Goal: Information Seeking & Learning: Learn about a topic

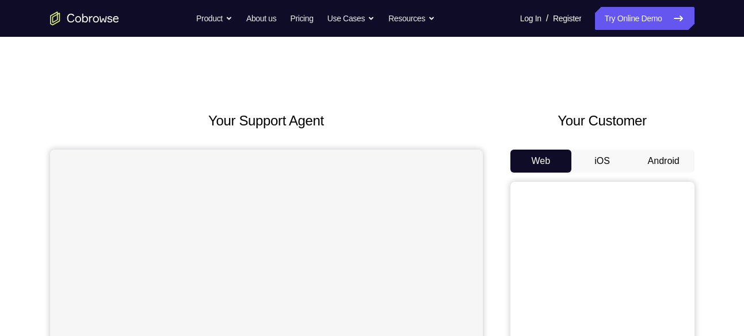
click at [654, 162] on button "Android" at bounding box center [664, 161] width 62 height 23
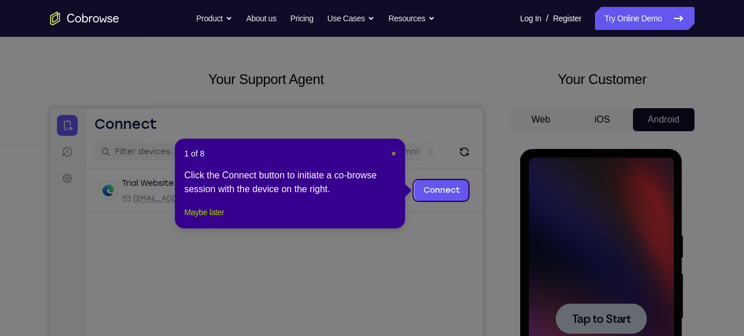
click at [224, 219] on button "Maybe later" at bounding box center [204, 212] width 40 height 14
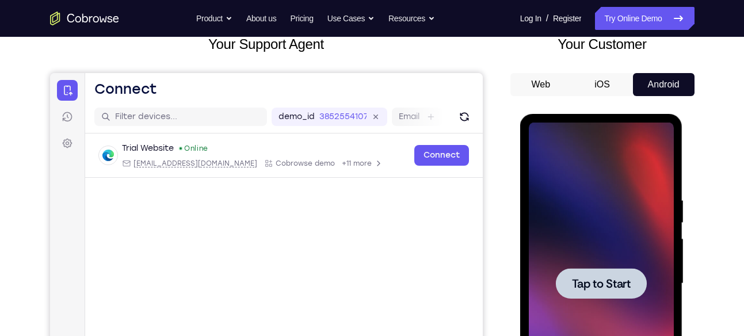
scroll to position [77, 0]
click at [589, 227] on div at bounding box center [601, 283] width 145 height 322
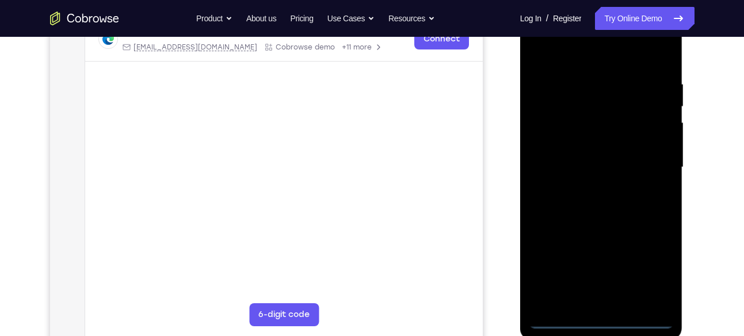
scroll to position [196, 0]
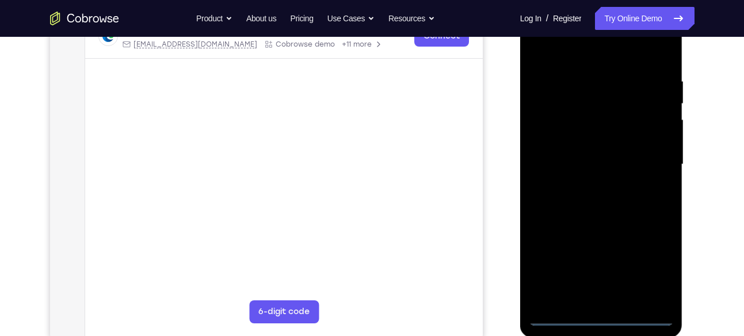
click at [599, 325] on div at bounding box center [601, 166] width 163 height 343
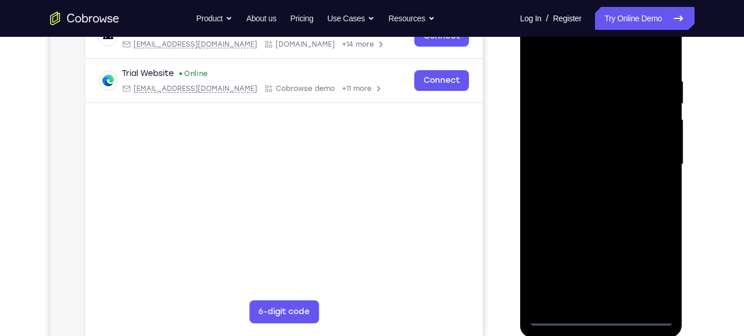
click at [601, 322] on div at bounding box center [601, 164] width 145 height 322
click at [659, 269] on div at bounding box center [601, 164] width 145 height 322
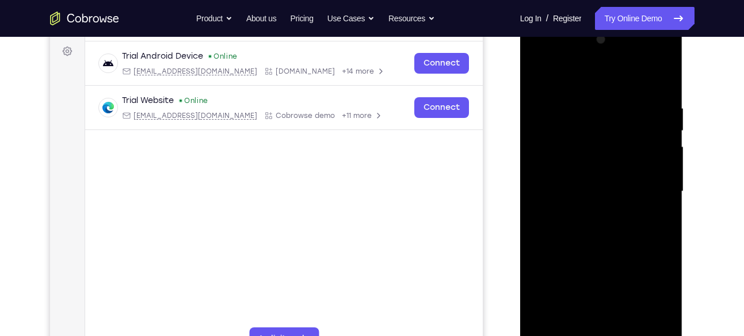
click at [607, 85] on div at bounding box center [601, 192] width 145 height 322
click at [654, 194] on div at bounding box center [601, 192] width 145 height 322
click at [588, 215] on div at bounding box center [601, 192] width 145 height 322
click at [596, 181] on div at bounding box center [601, 192] width 145 height 322
click at [611, 173] on div at bounding box center [601, 192] width 145 height 322
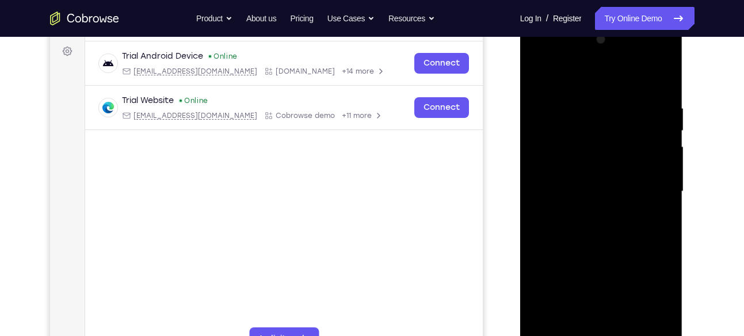
click at [602, 188] on div at bounding box center [601, 192] width 145 height 322
click at [595, 222] on div at bounding box center [601, 192] width 145 height 322
click at [647, 79] on div at bounding box center [601, 192] width 145 height 322
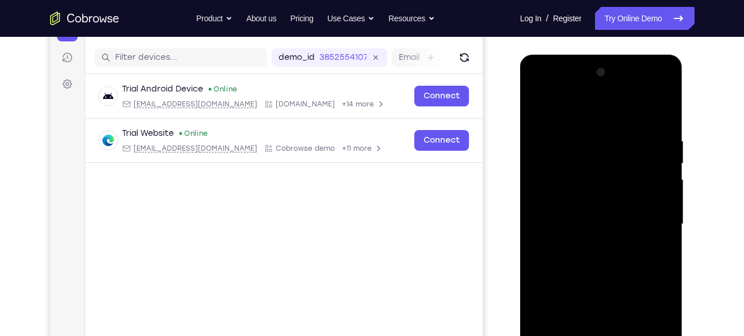
scroll to position [135, 0]
click at [660, 91] on div at bounding box center [601, 225] width 145 height 322
click at [542, 132] on div at bounding box center [601, 225] width 145 height 322
click at [666, 87] on div at bounding box center [601, 225] width 145 height 322
click at [563, 117] on div at bounding box center [601, 225] width 145 height 322
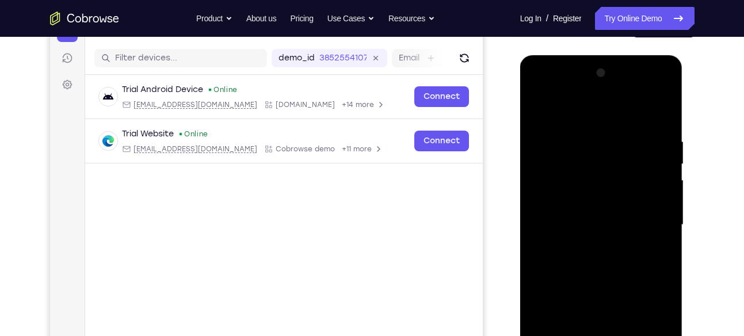
click at [654, 90] on div at bounding box center [601, 225] width 145 height 322
click at [556, 91] on div at bounding box center [601, 225] width 145 height 322
click at [593, 157] on div at bounding box center [601, 225] width 145 height 322
click at [595, 111] on div at bounding box center [601, 225] width 145 height 322
drag, startPoint x: 585, startPoint y: 146, endPoint x: 600, endPoint y: 265, distance: 120.6
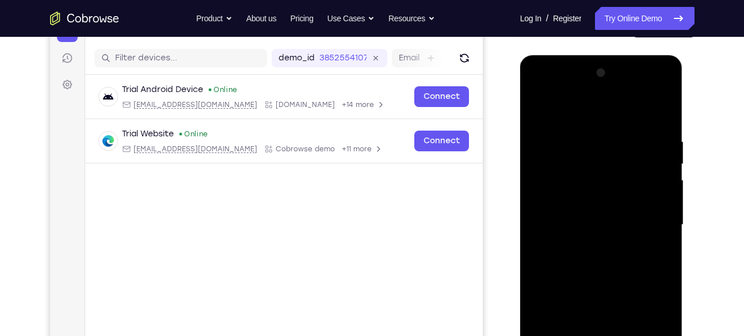
click at [600, 265] on div at bounding box center [601, 225] width 145 height 322
drag, startPoint x: 606, startPoint y: 142, endPoint x: 612, endPoint y: 329, distance: 187.1
click at [612, 329] on div at bounding box center [601, 225] width 145 height 322
click at [586, 185] on div at bounding box center [601, 225] width 145 height 322
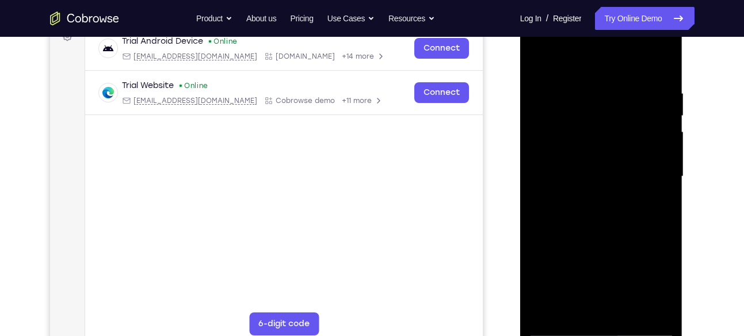
scroll to position [186, 0]
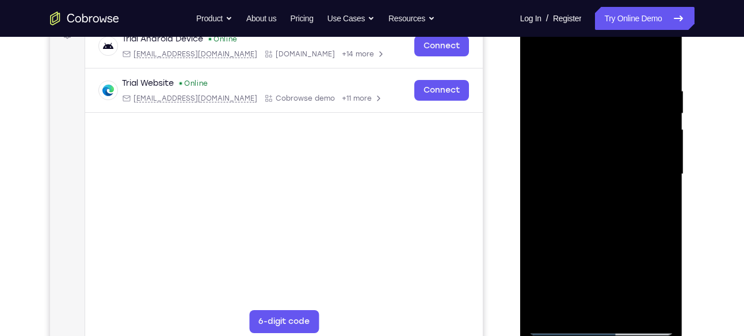
click at [588, 275] on div at bounding box center [601, 174] width 145 height 322
click at [656, 75] on div at bounding box center [601, 174] width 145 height 322
click at [604, 270] on div at bounding box center [601, 174] width 145 height 322
click at [597, 205] on div at bounding box center [601, 174] width 145 height 322
click at [616, 223] on div at bounding box center [601, 174] width 145 height 322
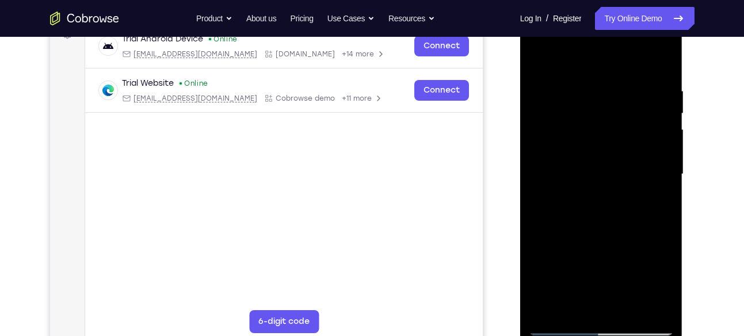
click at [556, 63] on div at bounding box center [601, 174] width 145 height 322
click at [625, 157] on div at bounding box center [601, 174] width 145 height 322
click at [601, 120] on div at bounding box center [601, 174] width 145 height 322
click at [649, 40] on div at bounding box center [601, 174] width 145 height 322
click at [605, 62] on div at bounding box center [601, 174] width 145 height 322
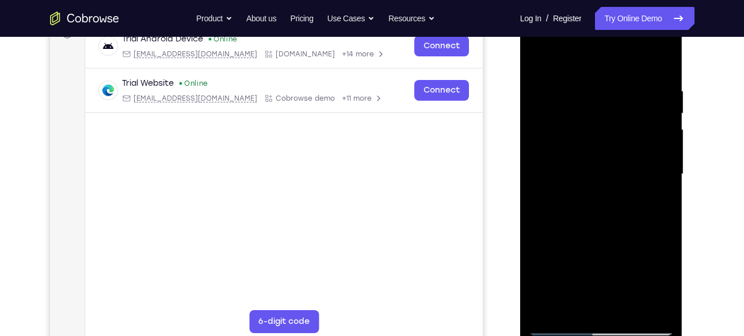
click at [566, 174] on div at bounding box center [601, 174] width 145 height 322
click at [654, 47] on div at bounding box center [601, 174] width 145 height 322
click at [603, 81] on div at bounding box center [601, 174] width 145 height 322
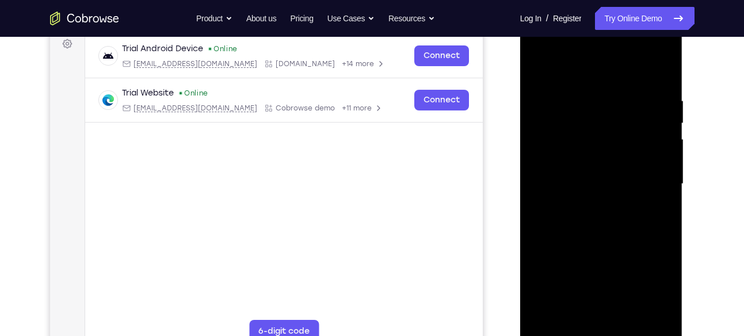
scroll to position [174, 0]
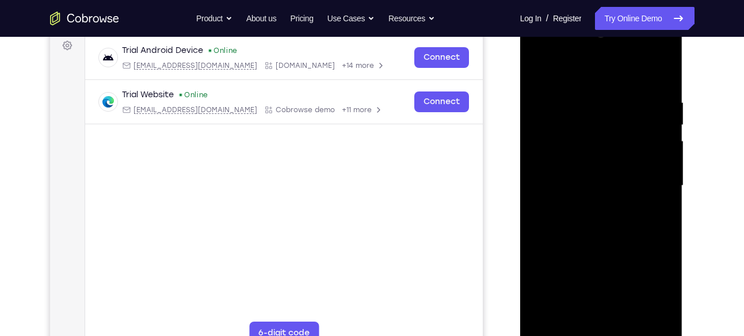
click at [652, 51] on div at bounding box center [601, 186] width 145 height 322
click at [588, 66] on div at bounding box center [601, 186] width 145 height 322
click at [650, 56] on div at bounding box center [601, 186] width 145 height 322
click at [590, 92] on div at bounding box center [601, 186] width 145 height 322
click at [646, 51] on div at bounding box center [601, 186] width 145 height 322
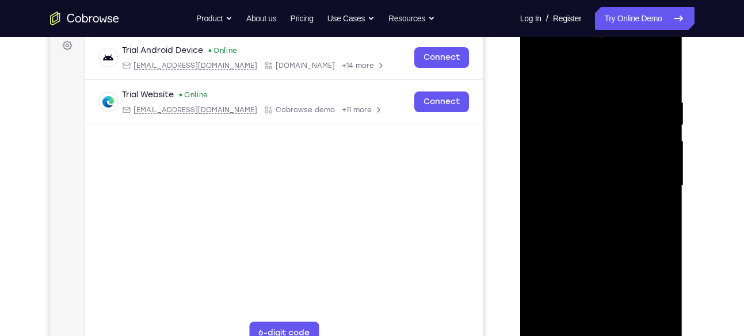
click at [614, 80] on div at bounding box center [601, 186] width 145 height 322
click at [585, 230] on div at bounding box center [601, 186] width 145 height 322
drag, startPoint x: 599, startPoint y: 181, endPoint x: 607, endPoint y: 107, distance: 74.0
click at [607, 107] on div at bounding box center [601, 186] width 145 height 322
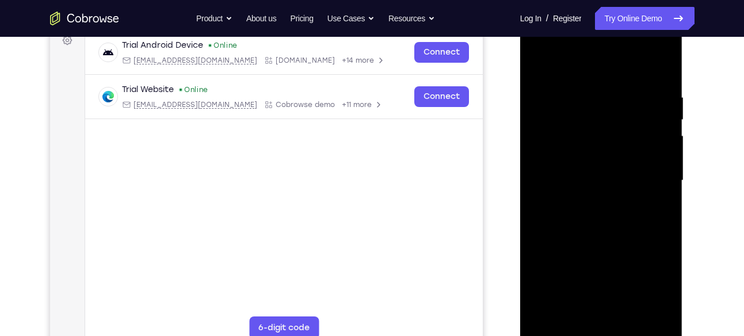
scroll to position [180, 0]
click at [635, 230] on div at bounding box center [601, 180] width 145 height 322
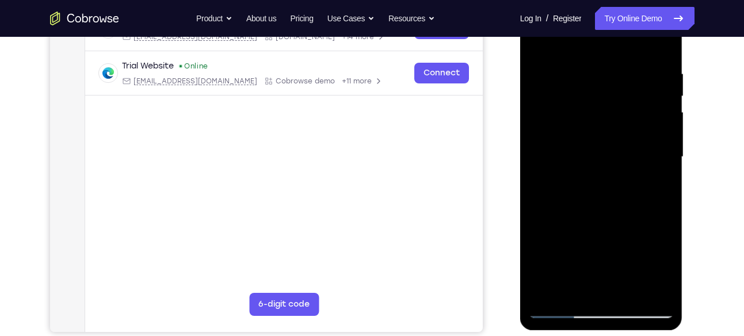
scroll to position [204, 0]
click at [665, 43] on div at bounding box center [601, 156] width 145 height 322
click at [570, 104] on div at bounding box center [601, 156] width 145 height 322
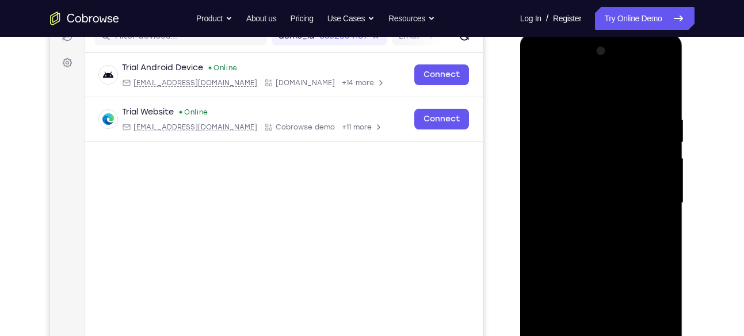
scroll to position [157, 0]
click at [539, 83] on div at bounding box center [601, 204] width 145 height 322
click at [586, 147] on div at bounding box center [601, 204] width 145 height 322
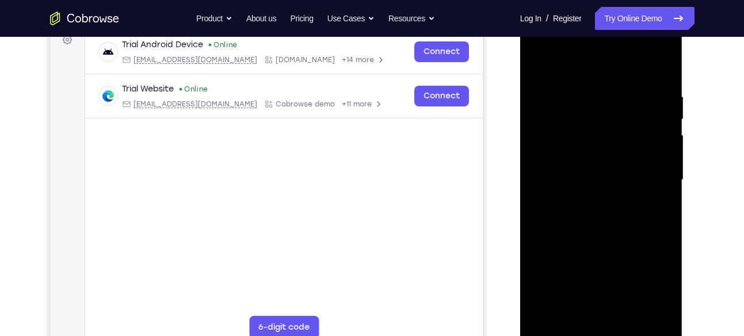
scroll to position [181, 0]
drag, startPoint x: 604, startPoint y: 191, endPoint x: 616, endPoint y: 96, distance: 95.1
click at [616, 96] on div at bounding box center [601, 179] width 145 height 322
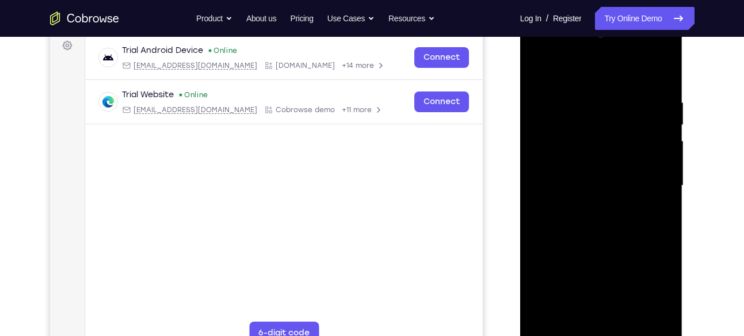
scroll to position [172, 0]
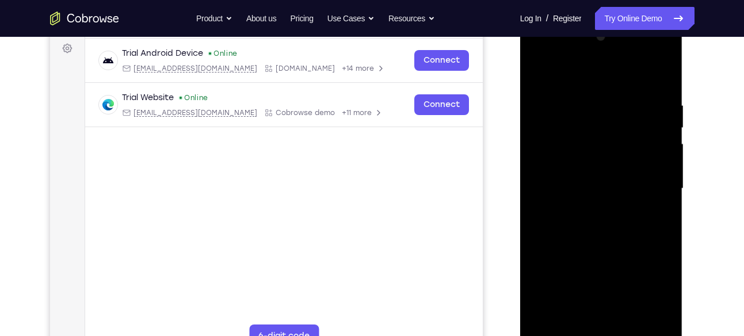
click at [538, 74] on div at bounding box center [601, 189] width 145 height 322
drag, startPoint x: 579, startPoint y: 119, endPoint x: 589, endPoint y: 231, distance: 112.7
click at [589, 231] on div at bounding box center [601, 189] width 145 height 322
click at [664, 73] on div at bounding box center [601, 189] width 145 height 322
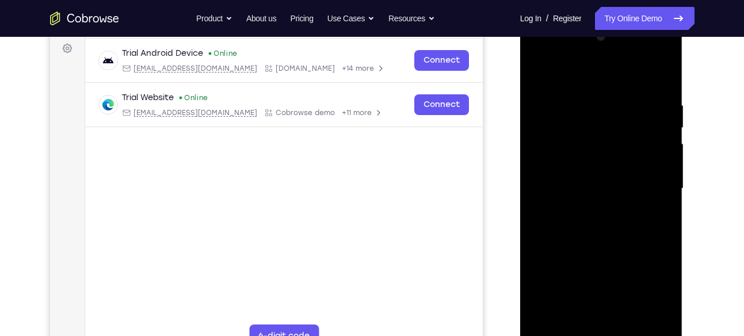
click at [631, 86] on div at bounding box center [601, 189] width 145 height 322
click at [618, 173] on div at bounding box center [601, 189] width 145 height 322
click at [572, 170] on div at bounding box center [601, 189] width 145 height 322
click at [586, 108] on div at bounding box center [601, 189] width 145 height 322
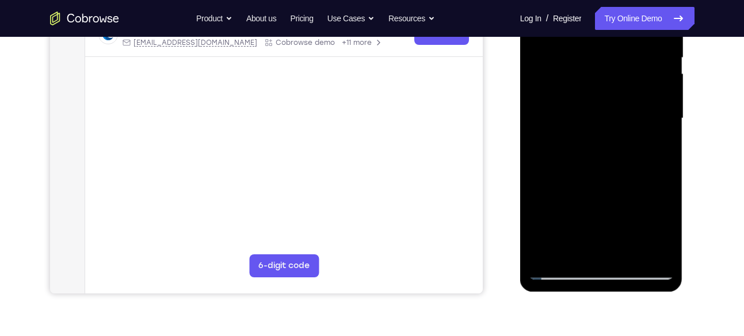
scroll to position [242, 0]
click at [574, 174] on div at bounding box center [601, 118] width 145 height 322
click at [584, 88] on div at bounding box center [601, 118] width 145 height 322
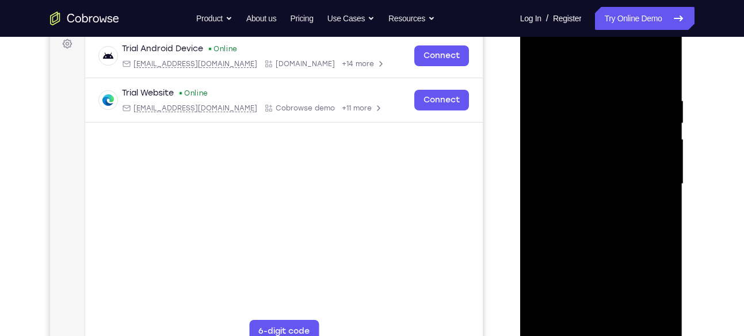
scroll to position [176, 0]
click at [543, 102] on div at bounding box center [601, 185] width 145 height 322
click at [646, 127] on div at bounding box center [601, 185] width 145 height 322
click at [660, 75] on div at bounding box center [601, 185] width 145 height 322
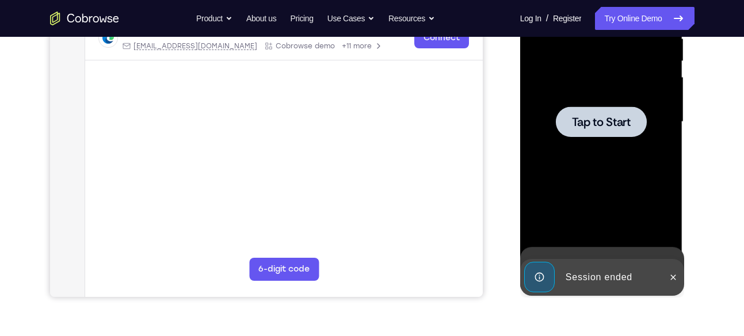
scroll to position [249, 0]
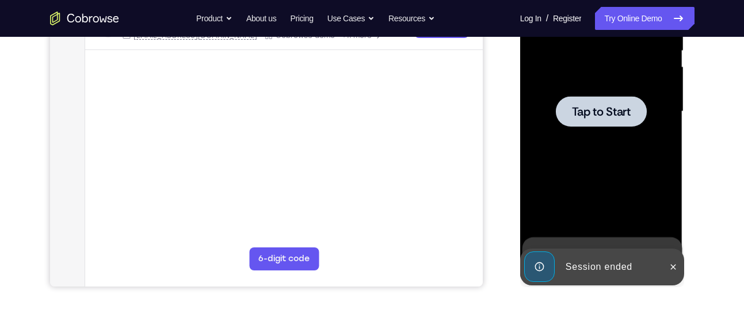
click at [635, 165] on div at bounding box center [601, 112] width 145 height 322
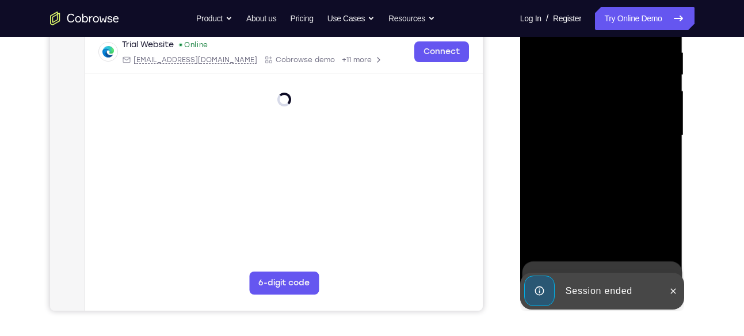
scroll to position [225, 0]
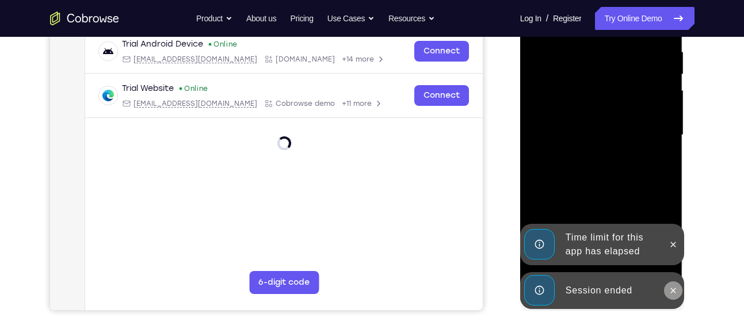
click at [669, 295] on button at bounding box center [673, 290] width 18 height 18
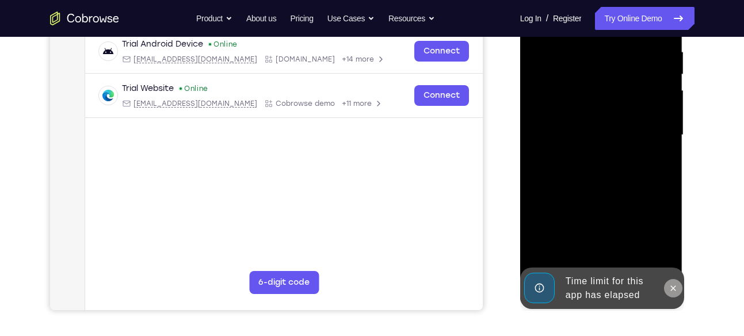
click at [672, 249] on div "Online web based iOS Simulators and Android Emulators. Run iPhone, iPad, Mobile…" at bounding box center [602, 137] width 164 height 345
click at [668, 292] on button at bounding box center [673, 288] width 18 height 18
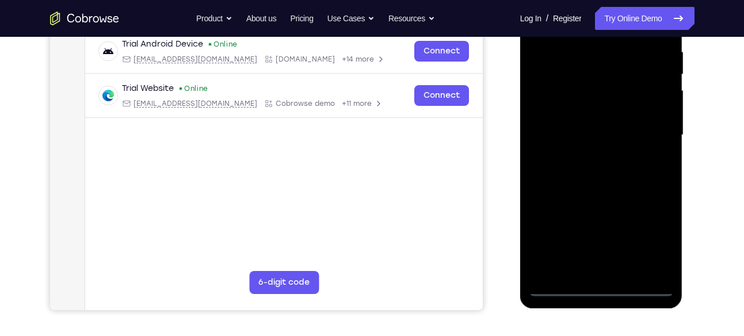
click at [601, 294] on div at bounding box center [601, 135] width 145 height 322
click at [647, 239] on div at bounding box center [601, 135] width 145 height 322
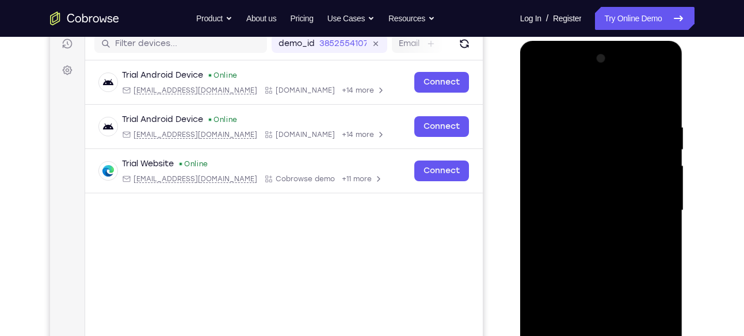
scroll to position [146, 0]
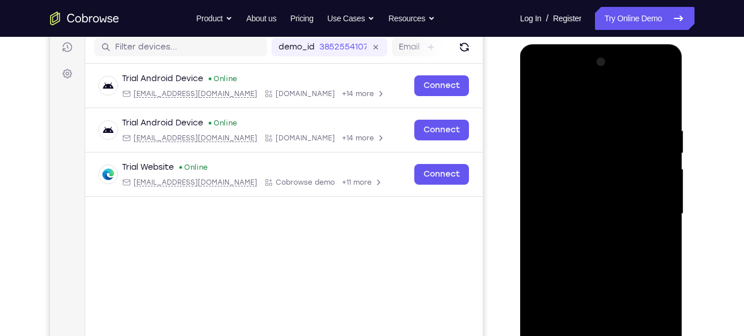
click at [611, 107] on div at bounding box center [601, 214] width 145 height 322
click at [649, 209] on div at bounding box center [601, 214] width 145 height 322
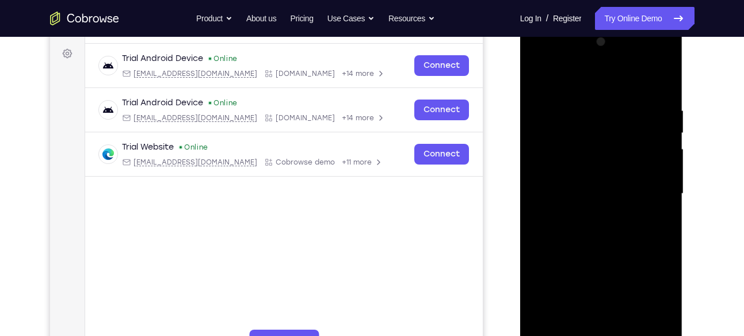
scroll to position [167, 0]
click at [589, 216] on div at bounding box center [601, 193] width 145 height 322
click at [607, 178] on div at bounding box center [601, 193] width 145 height 322
click at [603, 172] on div at bounding box center [601, 193] width 145 height 322
click at [585, 187] on div at bounding box center [601, 193] width 145 height 322
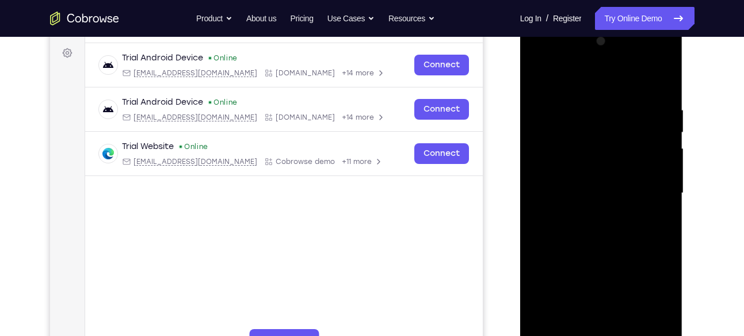
click at [650, 78] on div at bounding box center [601, 193] width 145 height 322
click at [650, 60] on div at bounding box center [601, 193] width 145 height 322
click at [559, 60] on div at bounding box center [601, 193] width 145 height 322
click at [581, 130] on div at bounding box center [601, 193] width 145 height 322
click at [566, 143] on div at bounding box center [601, 193] width 145 height 322
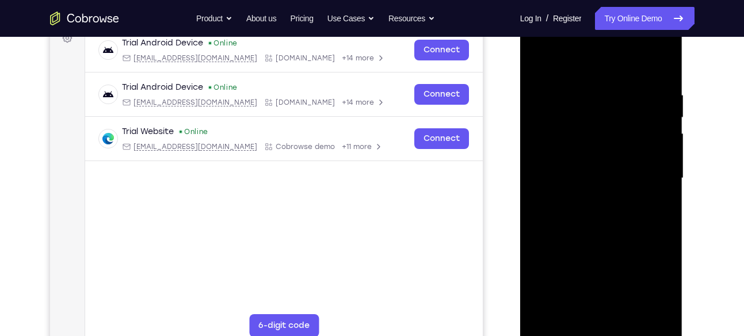
scroll to position [181, 0]
click at [657, 94] on div at bounding box center [601, 179] width 145 height 322
click at [585, 241] on div at bounding box center [601, 179] width 145 height 322
click at [658, 86] on div at bounding box center [601, 179] width 145 height 322
click at [599, 251] on div at bounding box center [601, 179] width 145 height 322
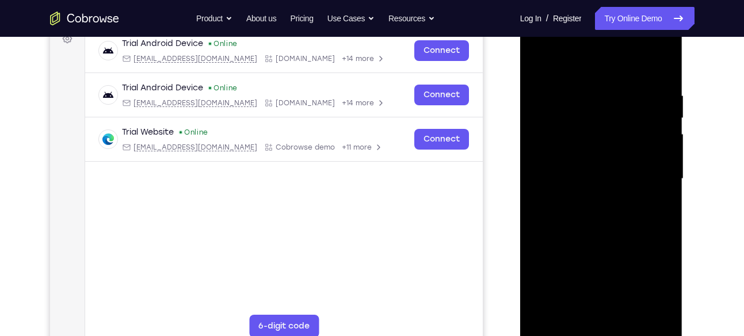
click at [596, 212] on div at bounding box center [601, 179] width 145 height 322
click at [608, 229] on div at bounding box center [601, 179] width 145 height 322
click at [551, 63] on div at bounding box center [601, 179] width 145 height 322
click at [627, 161] on div at bounding box center [601, 179] width 145 height 322
click at [602, 116] on div at bounding box center [601, 179] width 145 height 322
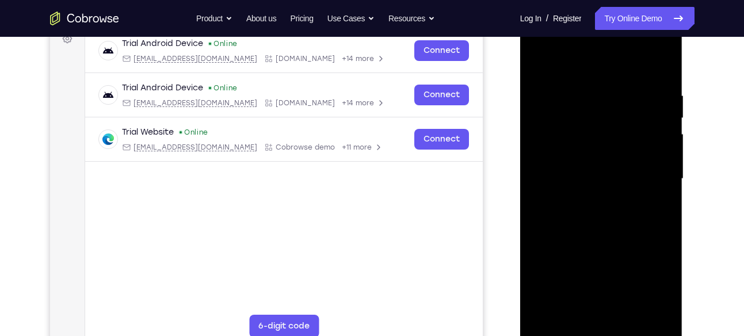
click at [653, 49] on div at bounding box center [601, 179] width 145 height 322
click at [597, 68] on div at bounding box center [601, 179] width 145 height 322
click at [593, 175] on div at bounding box center [601, 179] width 145 height 322
drag, startPoint x: 607, startPoint y: 207, endPoint x: 617, endPoint y: 241, distance: 35.5
click at [617, 241] on div at bounding box center [601, 179] width 145 height 322
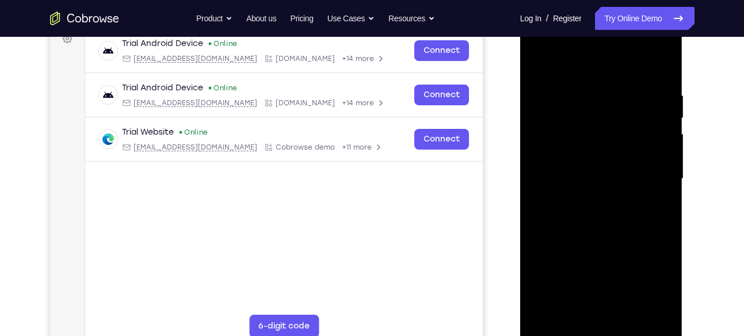
click at [645, 55] on div at bounding box center [601, 179] width 145 height 322
click at [647, 51] on div at bounding box center [601, 179] width 145 height 322
click at [614, 71] on div at bounding box center [601, 179] width 145 height 322
click at [647, 41] on div at bounding box center [601, 179] width 145 height 322
click at [596, 91] on div at bounding box center [601, 179] width 145 height 322
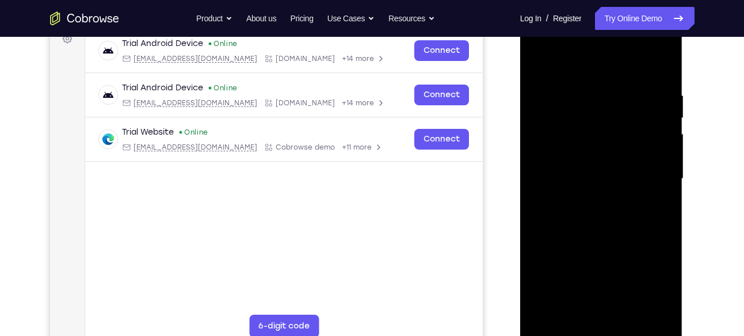
click at [647, 45] on div at bounding box center [601, 179] width 145 height 322
click at [595, 71] on div at bounding box center [601, 179] width 145 height 322
click at [593, 178] on div at bounding box center [601, 179] width 145 height 322
drag, startPoint x: 593, startPoint y: 185, endPoint x: 593, endPoint y: 139, distance: 46.0
click at [593, 139] on div at bounding box center [601, 179] width 145 height 322
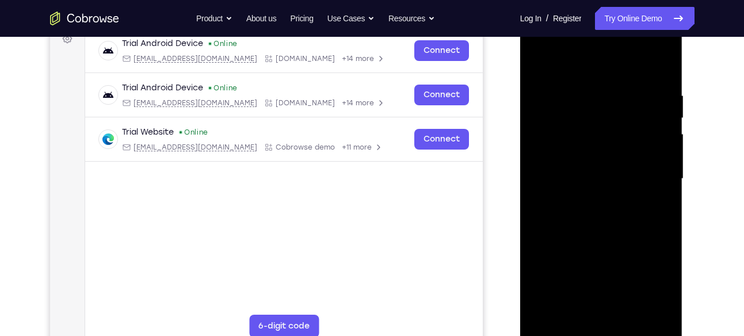
click at [585, 204] on div at bounding box center [601, 179] width 145 height 322
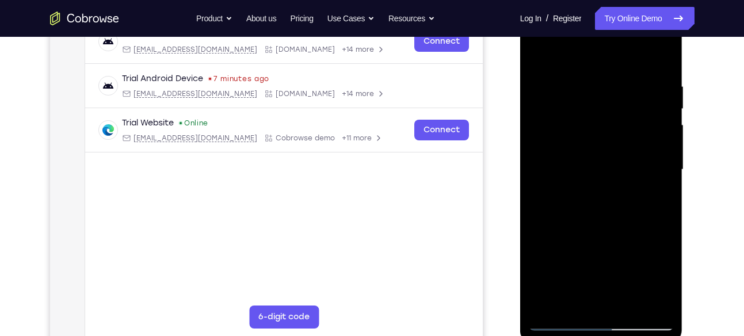
scroll to position [190, 0]
click at [661, 65] on div at bounding box center [601, 170] width 145 height 322
click at [665, 56] on div at bounding box center [601, 170] width 145 height 322
click at [538, 55] on div at bounding box center [601, 170] width 145 height 322
click at [585, 83] on div at bounding box center [601, 170] width 145 height 322
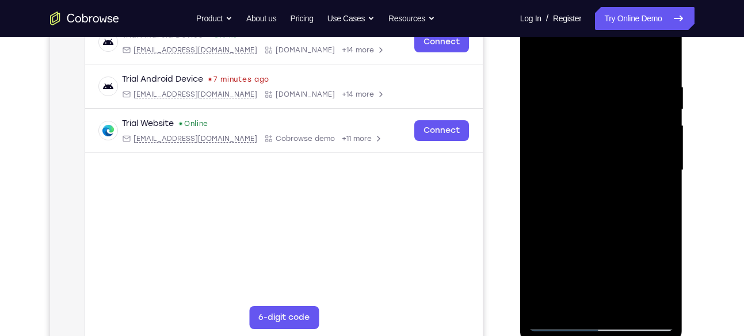
click at [548, 187] on div at bounding box center [601, 170] width 145 height 322
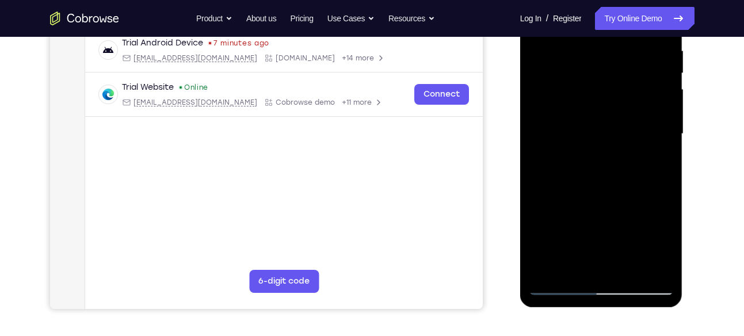
scroll to position [235, 0]
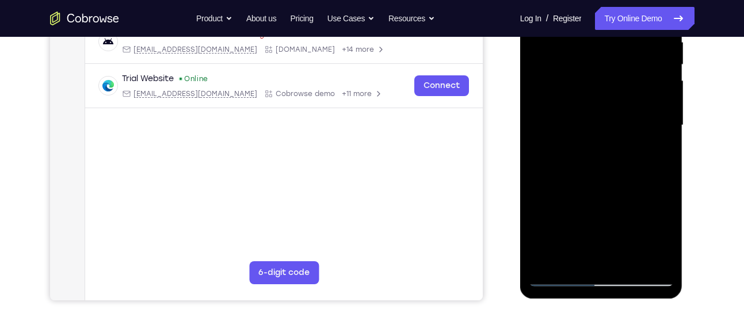
click at [649, 261] on div at bounding box center [601, 125] width 145 height 322
click at [655, 206] on div at bounding box center [601, 125] width 145 height 322
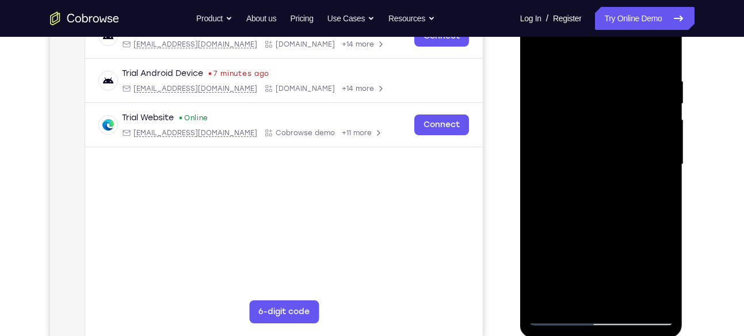
scroll to position [192, 0]
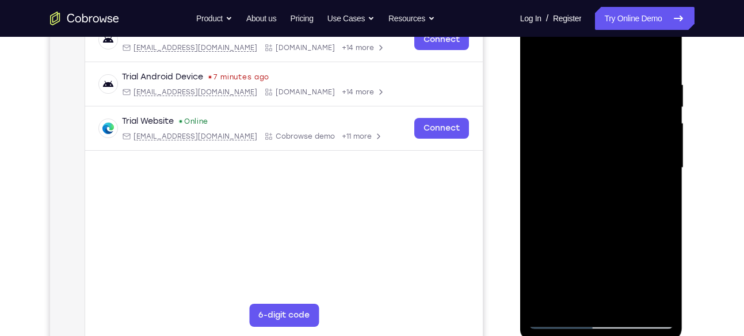
click at [655, 206] on div at bounding box center [601, 168] width 145 height 322
click at [671, 174] on div at bounding box center [601, 168] width 145 height 322
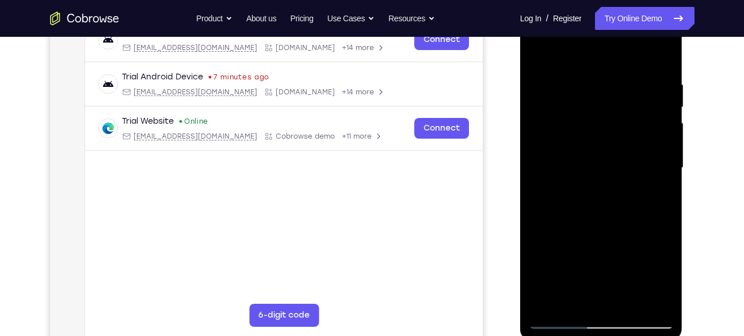
click at [671, 174] on div at bounding box center [601, 168] width 145 height 322
click at [659, 156] on div at bounding box center [601, 168] width 145 height 322
click at [661, 55] on div at bounding box center [601, 168] width 145 height 322
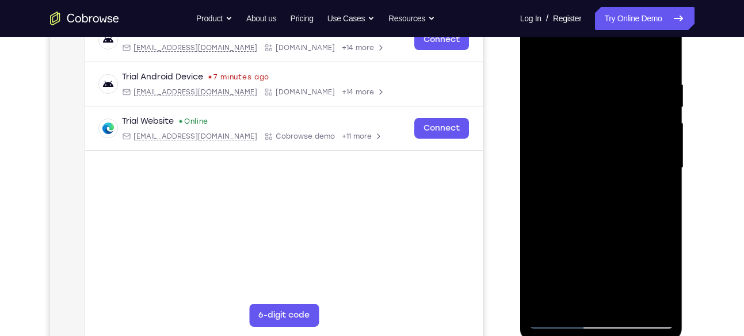
drag, startPoint x: 615, startPoint y: 224, endPoint x: 622, endPoint y: 131, distance: 93.5
click at [622, 131] on div at bounding box center [601, 168] width 145 height 322
click at [538, 234] on div at bounding box center [601, 168] width 145 height 322
drag, startPoint x: 612, startPoint y: 262, endPoint x: 603, endPoint y: 132, distance: 130.9
click at [603, 132] on div at bounding box center [601, 168] width 145 height 322
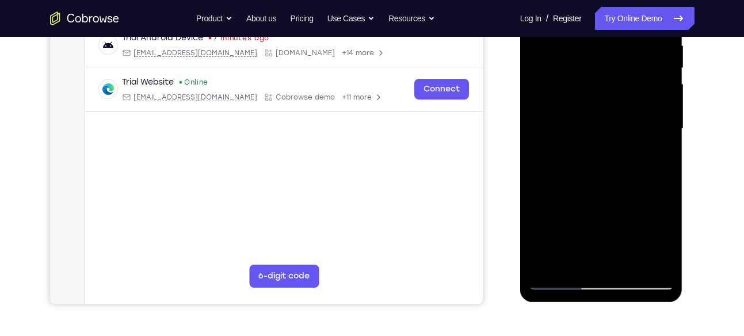
scroll to position [232, 0]
drag, startPoint x: 601, startPoint y: 212, endPoint x: 612, endPoint y: 109, distance: 103.5
click at [612, 109] on div at bounding box center [601, 128] width 145 height 322
click at [538, 176] on div at bounding box center [601, 128] width 145 height 322
drag, startPoint x: 566, startPoint y: 209, endPoint x: 567, endPoint y: 127, distance: 82.3
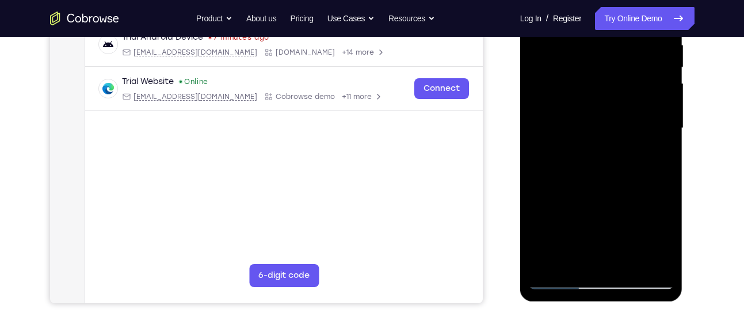
click at [567, 127] on div at bounding box center [601, 128] width 145 height 322
drag, startPoint x: 568, startPoint y: 228, endPoint x: 596, endPoint y: 93, distance: 138.0
click at [596, 93] on div at bounding box center [601, 128] width 145 height 322
click at [629, 263] on div at bounding box center [601, 128] width 145 height 322
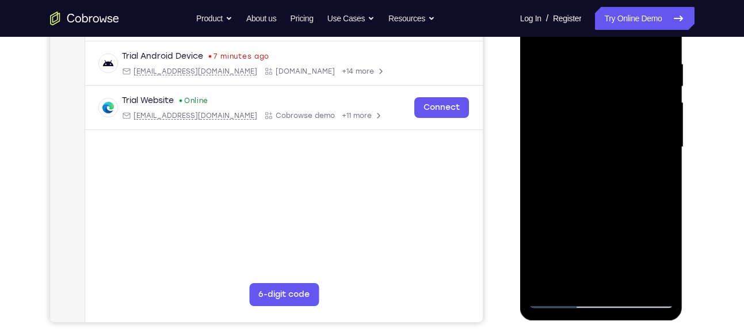
scroll to position [212, 0]
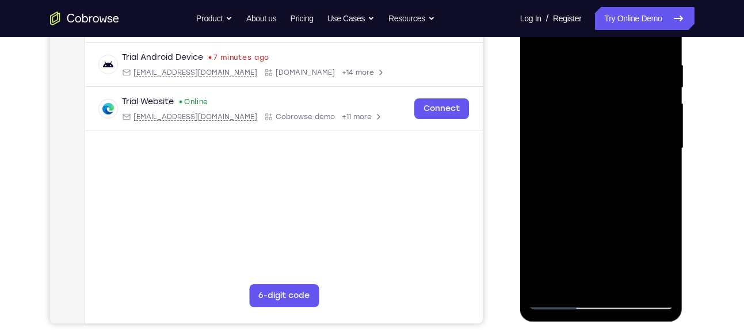
click at [612, 214] on div at bounding box center [601, 148] width 145 height 322
click at [548, 76] on div at bounding box center [601, 148] width 145 height 322
click at [661, 265] on div at bounding box center [601, 148] width 145 height 322
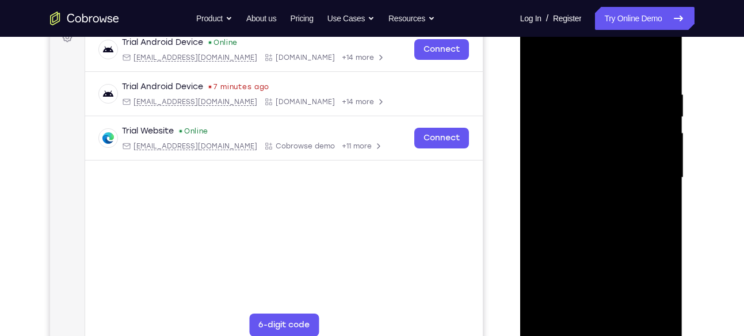
scroll to position [182, 0]
click at [661, 68] on div at bounding box center [601, 178] width 145 height 322
click at [582, 197] on div at bounding box center [601, 178] width 145 height 322
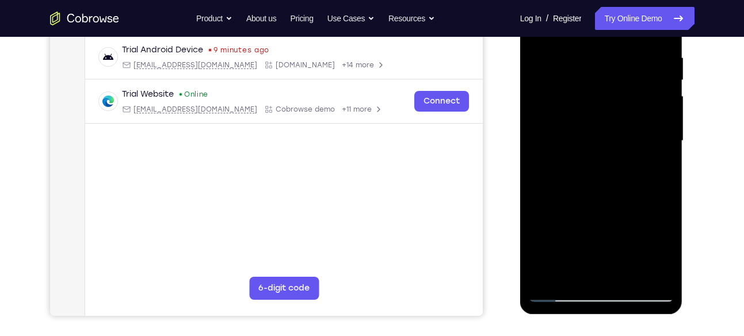
scroll to position [233, 0]
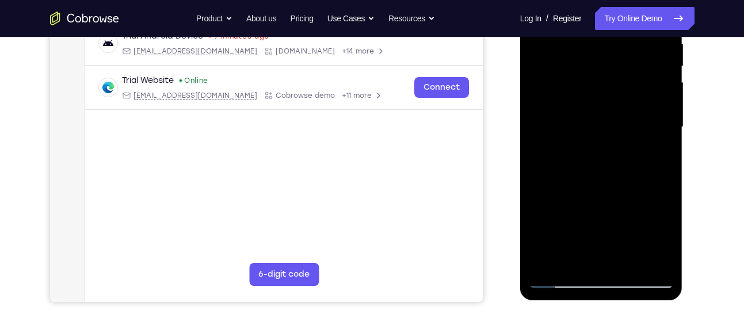
click at [572, 263] on div at bounding box center [601, 127] width 145 height 322
click at [575, 257] on div at bounding box center [601, 127] width 145 height 322
click at [573, 258] on div at bounding box center [601, 127] width 145 height 322
click at [576, 255] on div at bounding box center [601, 127] width 145 height 322
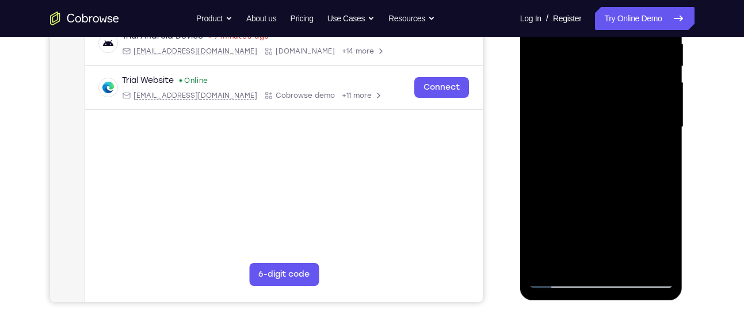
click at [567, 257] on div at bounding box center [601, 127] width 145 height 322
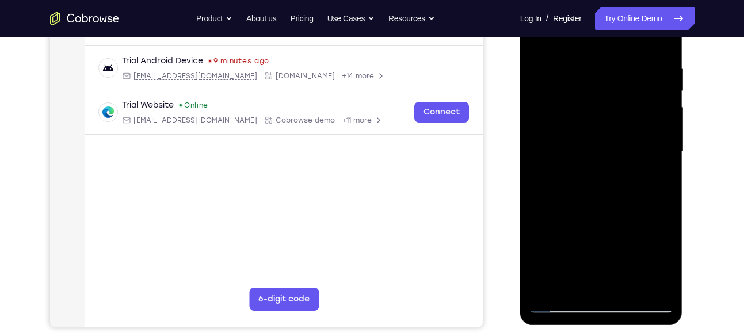
scroll to position [210, 0]
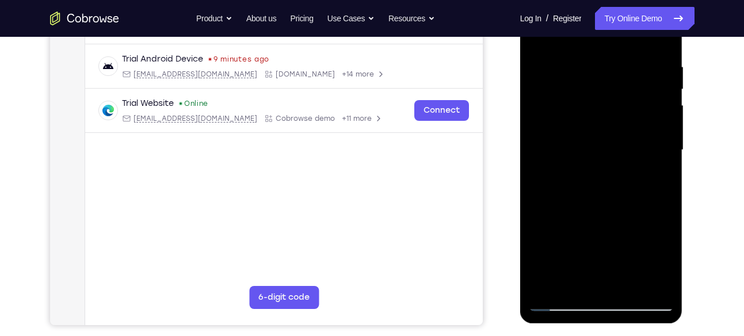
click at [561, 280] on div at bounding box center [601, 150] width 145 height 322
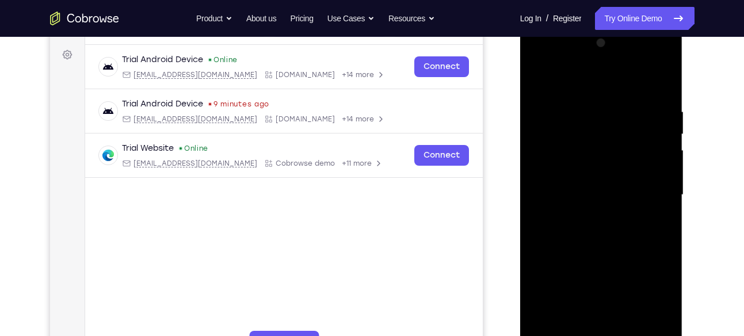
click at [538, 79] on div at bounding box center [601, 195] width 145 height 322
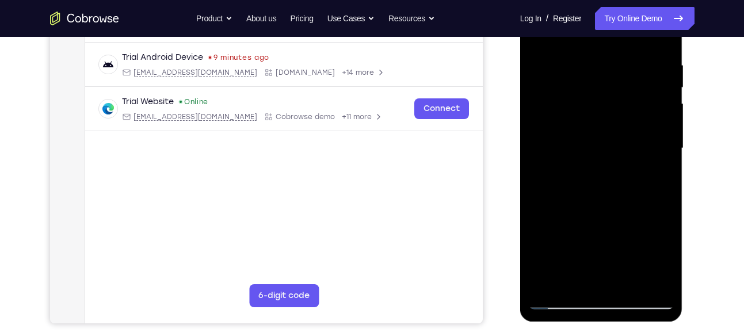
scroll to position [213, 0]
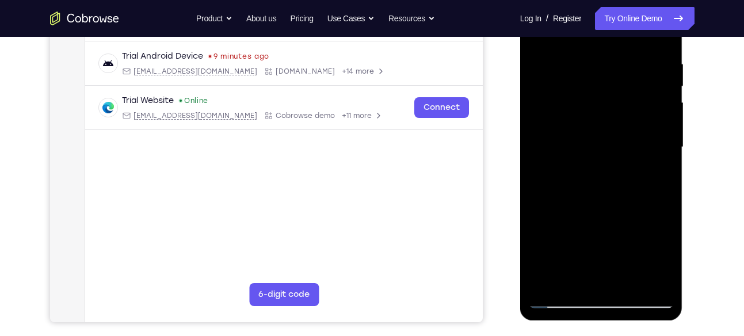
click at [553, 174] on div at bounding box center [601, 147] width 145 height 322
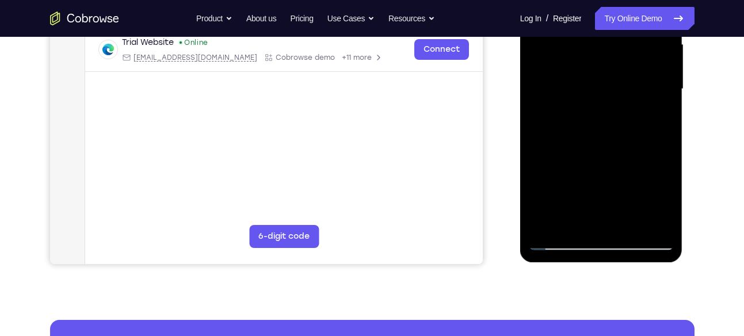
click at [656, 117] on div at bounding box center [601, 89] width 145 height 322
click at [658, 220] on div at bounding box center [601, 89] width 145 height 322
click at [652, 218] on div at bounding box center [601, 89] width 145 height 322
click at [657, 220] on div at bounding box center [601, 89] width 145 height 322
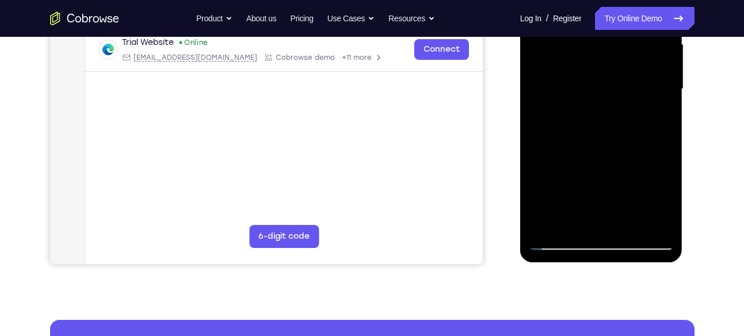
click at [657, 220] on div at bounding box center [601, 89] width 145 height 322
click at [562, 242] on div at bounding box center [601, 89] width 145 height 322
click at [594, 111] on div at bounding box center [601, 89] width 145 height 322
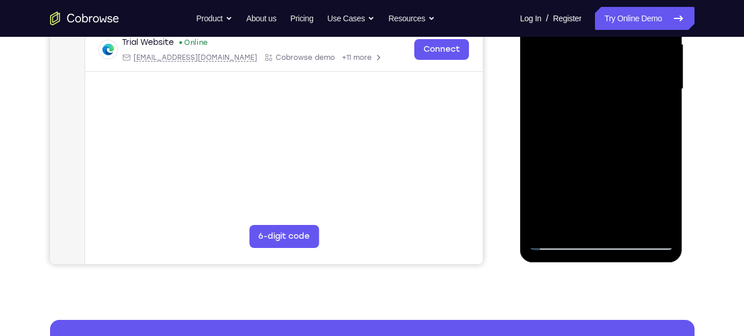
click at [661, 220] on div at bounding box center [601, 89] width 145 height 322
click at [657, 220] on div at bounding box center [601, 89] width 145 height 322
click at [616, 214] on div at bounding box center [601, 89] width 145 height 322
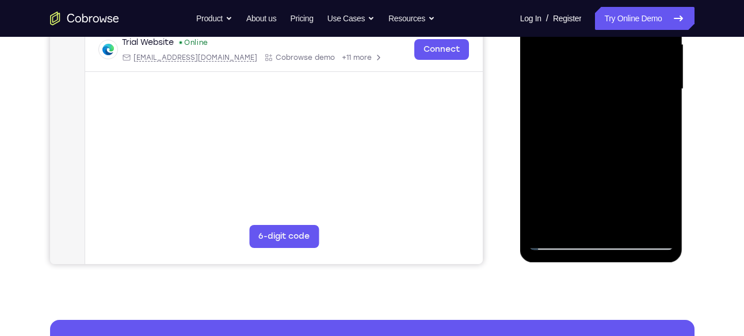
click at [615, 223] on div at bounding box center [601, 89] width 145 height 322
click at [663, 220] on div at bounding box center [601, 89] width 145 height 322
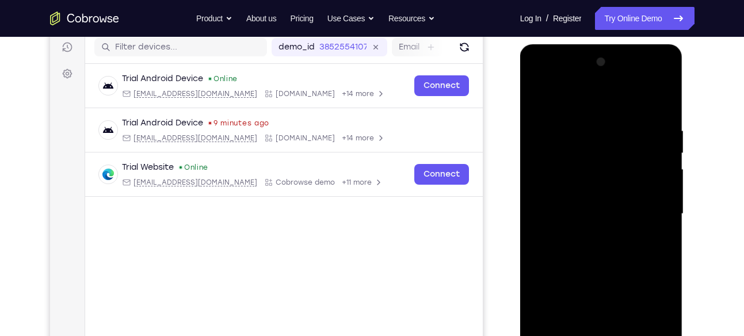
scroll to position [146, 0]
click at [541, 103] on div at bounding box center [601, 215] width 145 height 322
click at [576, 261] on div at bounding box center [601, 215] width 145 height 322
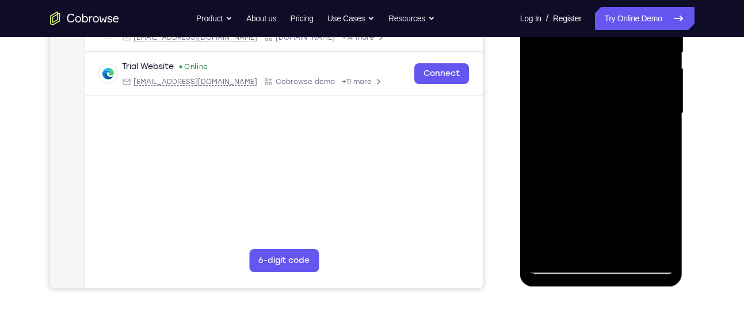
scroll to position [247, 0]
click at [569, 243] on div at bounding box center [601, 113] width 145 height 322
click at [559, 242] on div at bounding box center [601, 113] width 145 height 322
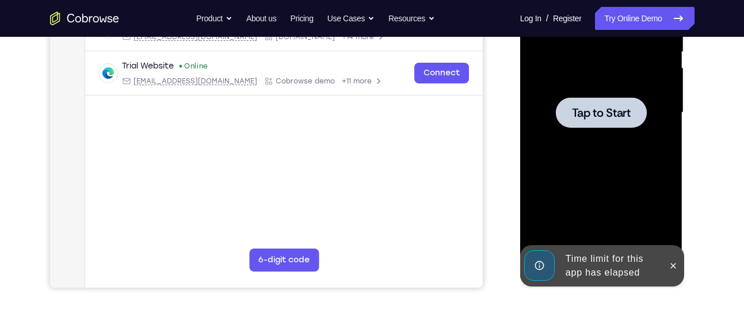
click at [578, 121] on div at bounding box center [601, 112] width 91 height 31
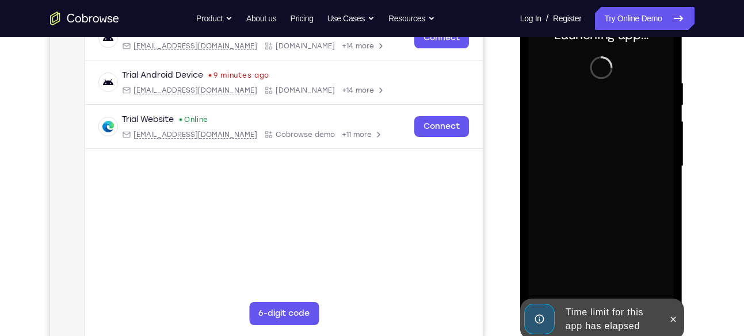
scroll to position [191, 0]
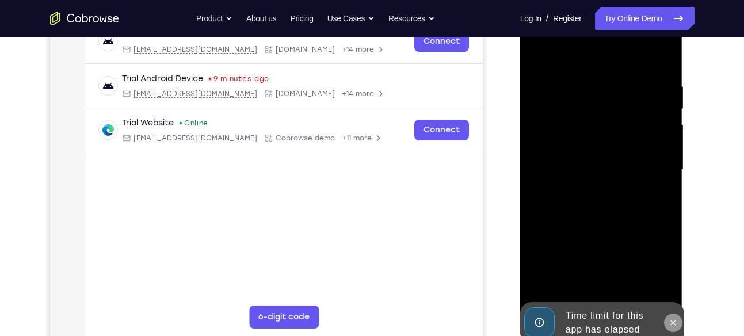
click at [669, 320] on icon at bounding box center [673, 322] width 9 height 9
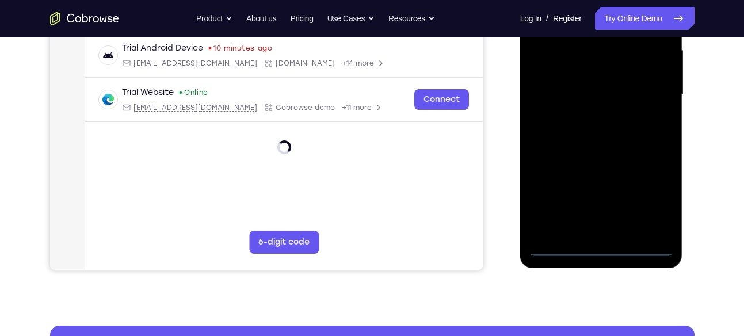
scroll to position [266, 0]
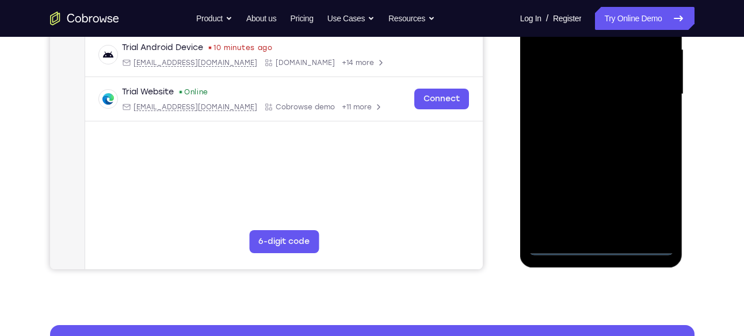
click at [594, 248] on div at bounding box center [601, 94] width 145 height 322
click at [650, 186] on div at bounding box center [601, 94] width 145 height 322
click at [649, 195] on div at bounding box center [601, 94] width 145 height 322
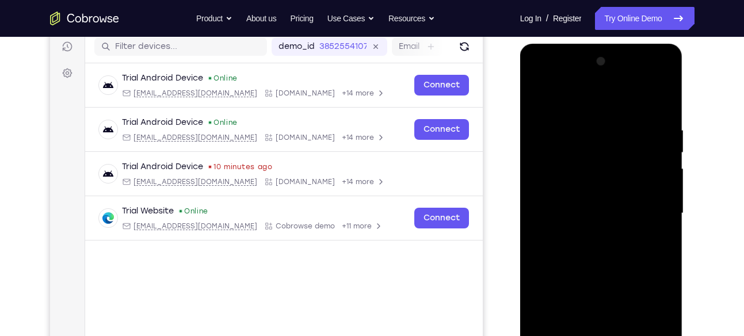
scroll to position [146, 0]
click at [585, 108] on div at bounding box center [601, 214] width 145 height 322
click at [647, 207] on div at bounding box center [601, 214] width 145 height 322
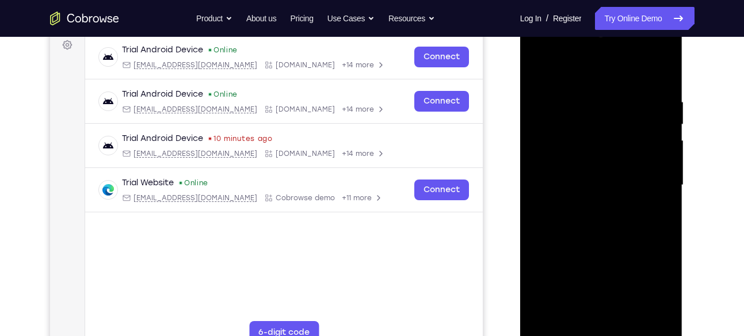
click at [593, 205] on div at bounding box center [601, 185] width 145 height 322
click at [614, 169] on div at bounding box center [601, 185] width 145 height 322
click at [613, 144] on div at bounding box center [601, 185] width 145 height 322
click at [586, 161] on div at bounding box center [601, 185] width 145 height 322
click at [569, 178] on div at bounding box center [601, 185] width 145 height 322
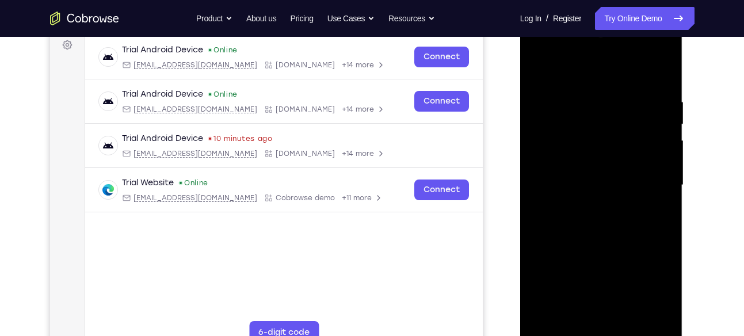
click at [569, 216] on div at bounding box center [601, 185] width 145 height 322
click at [572, 220] on div at bounding box center [601, 185] width 145 height 322
click at [654, 74] on div at bounding box center [601, 185] width 145 height 322
click at [601, 216] on div at bounding box center [601, 185] width 145 height 322
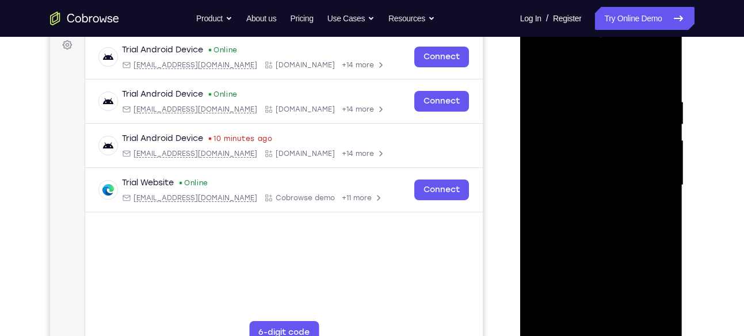
click at [601, 216] on div at bounding box center [601, 185] width 145 height 322
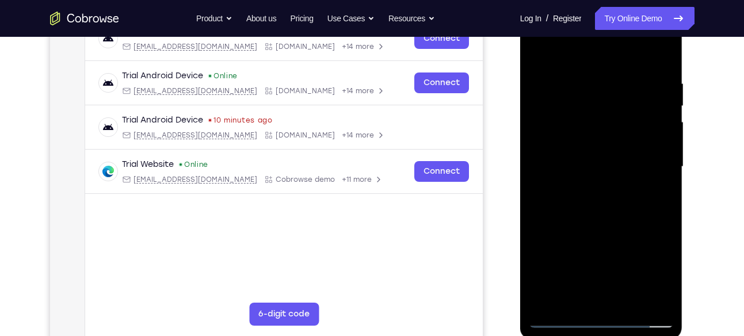
scroll to position [191, 0]
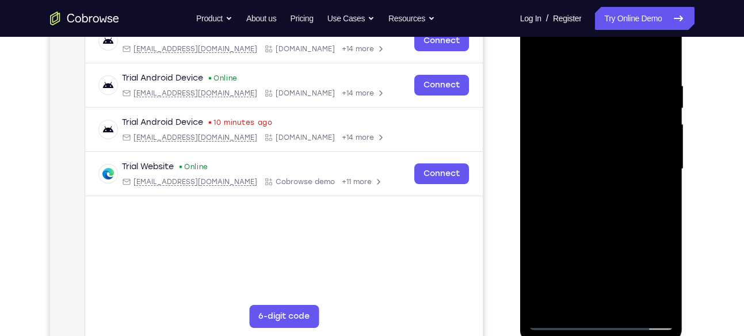
click at [662, 184] on div at bounding box center [601, 169] width 145 height 322
click at [645, 175] on div at bounding box center [601, 169] width 145 height 322
click at [616, 212] on div at bounding box center [601, 169] width 145 height 322
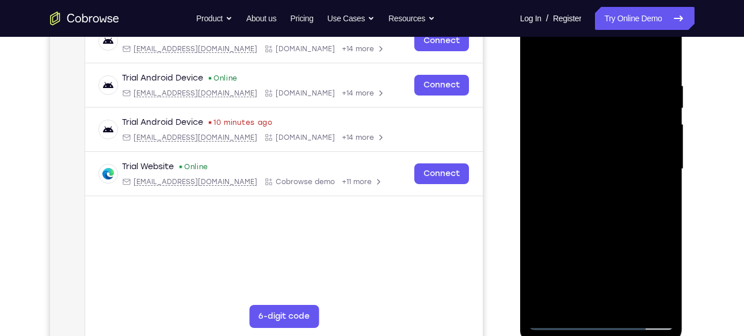
click at [624, 200] on div at bounding box center [601, 169] width 145 height 322
click at [596, 208] on div at bounding box center [601, 169] width 145 height 322
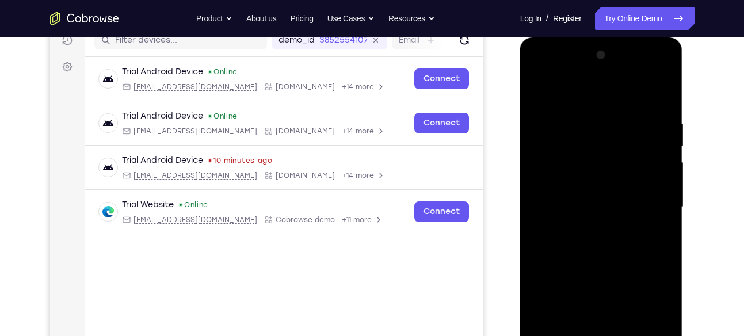
scroll to position [153, 0]
